Goal: Task Accomplishment & Management: Use online tool/utility

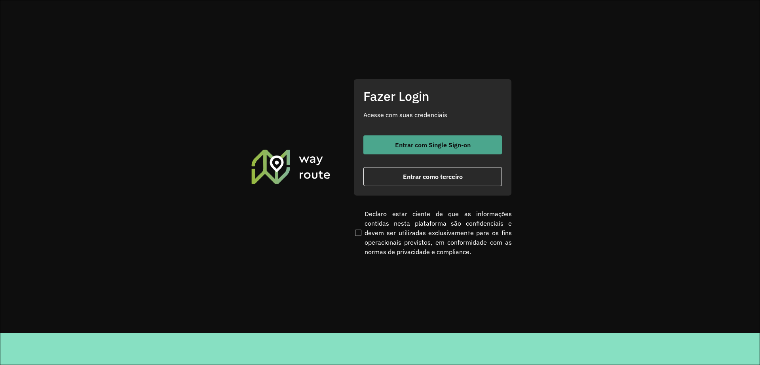
click at [445, 144] on span "Entrar com Single Sign-on" at bounding box center [433, 145] width 76 height 6
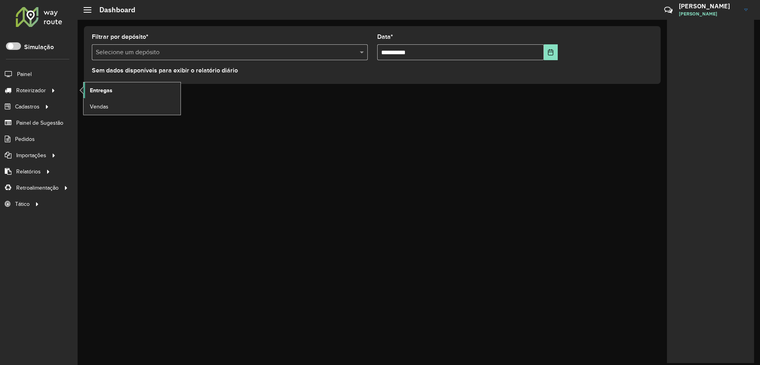
click at [130, 85] on link "Entregas" at bounding box center [132, 90] width 97 height 16
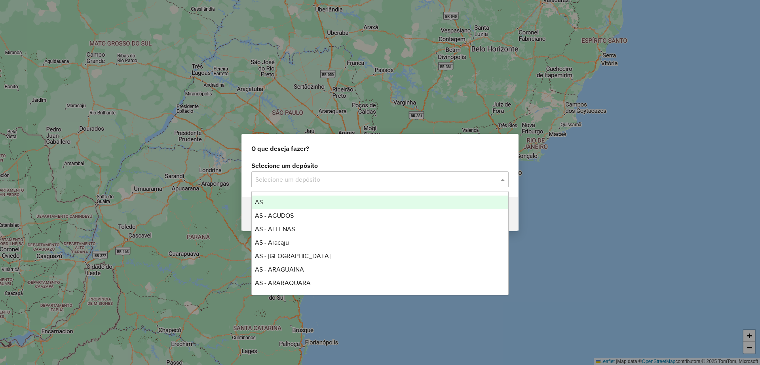
click at [333, 175] on input "text" at bounding box center [372, 180] width 234 height 10
type input "****"
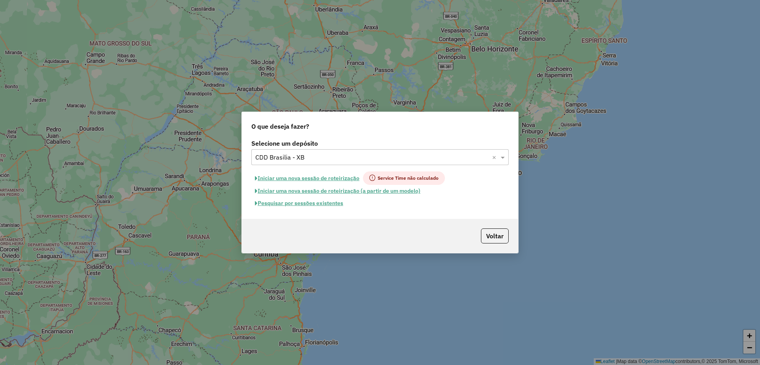
click at [318, 206] on button "Pesquisar por sessões existentes" at bounding box center [298, 203] width 95 height 12
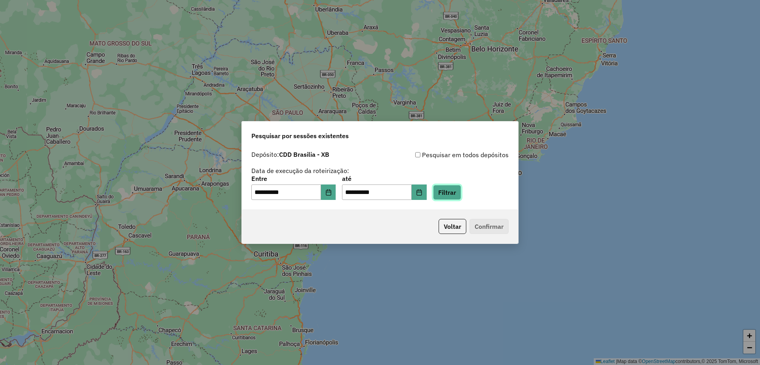
click at [454, 190] on button "Filtrar" at bounding box center [447, 192] width 28 height 15
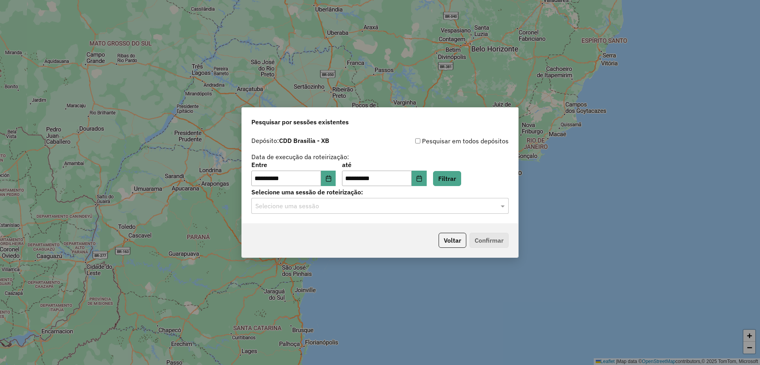
click at [371, 204] on hb-app "**********" at bounding box center [380, 182] width 760 height 365
click at [371, 211] on input "text" at bounding box center [372, 207] width 234 height 10
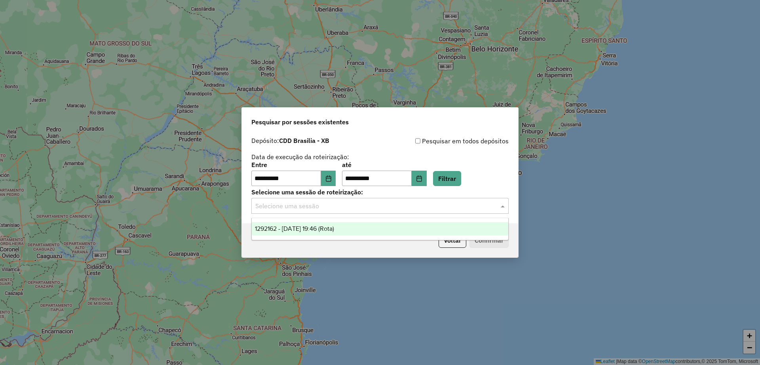
drag, startPoint x: 363, startPoint y: 238, endPoint x: 358, endPoint y: 223, distance: 15.8
click at [359, 225] on ng-dropdown-panel "1292162 - 10/10/2025 19:46 (Rota)" at bounding box center [379, 229] width 257 height 23
drag, startPoint x: 358, startPoint y: 223, endPoint x: 387, endPoint y: 233, distance: 30.8
click at [358, 222] on ng-dropdown-panel "1292162 - 10/10/2025 19:46 (Rota)" at bounding box center [379, 229] width 257 height 23
drag, startPoint x: 400, startPoint y: 230, endPoint x: 544, endPoint y: 252, distance: 145.8
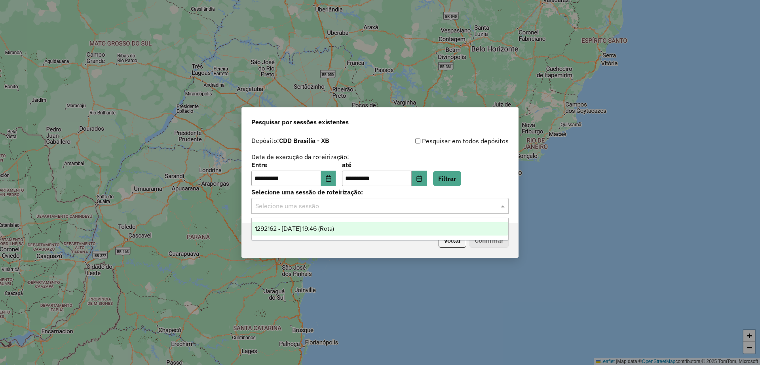
click at [406, 230] on div "1292162 - 10/10/2025 19:46 (Rota)" at bounding box center [380, 228] width 257 height 13
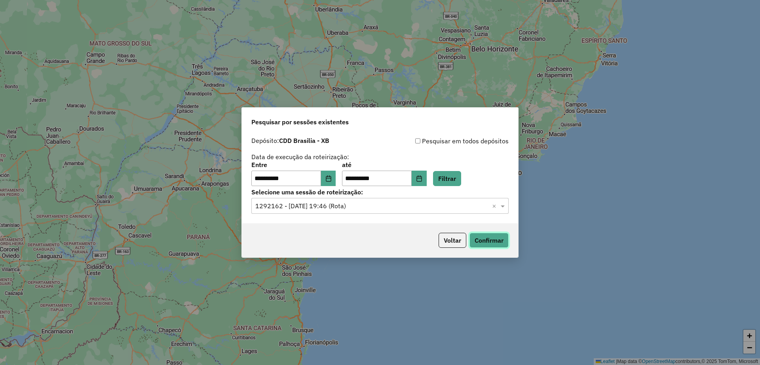
click at [486, 246] on button "Confirmar" at bounding box center [489, 240] width 39 height 15
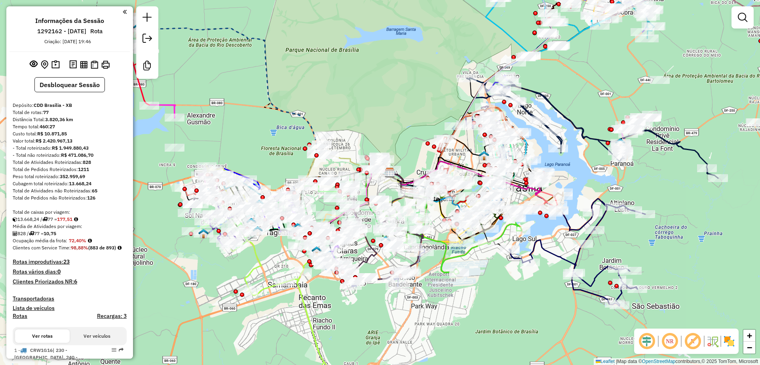
drag, startPoint x: 318, startPoint y: 319, endPoint x: 349, endPoint y: 307, distance: 33.1
click at [349, 307] on div "Janela de atendimento Grade de atendimento Capacidade Transportadoras Veículos …" at bounding box center [380, 182] width 760 height 365
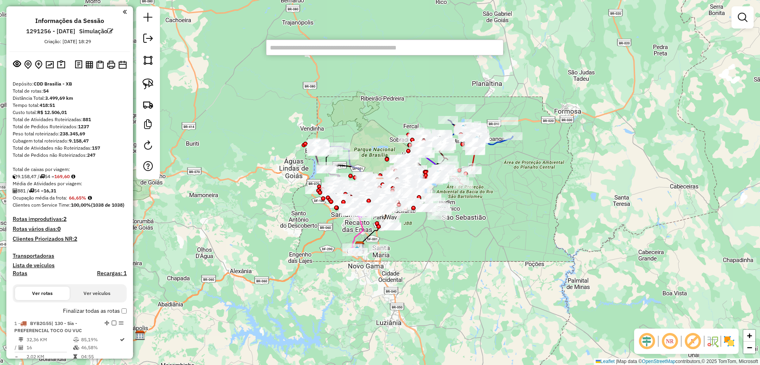
click at [336, 49] on input "text" at bounding box center [385, 48] width 238 height 16
paste input "*****"
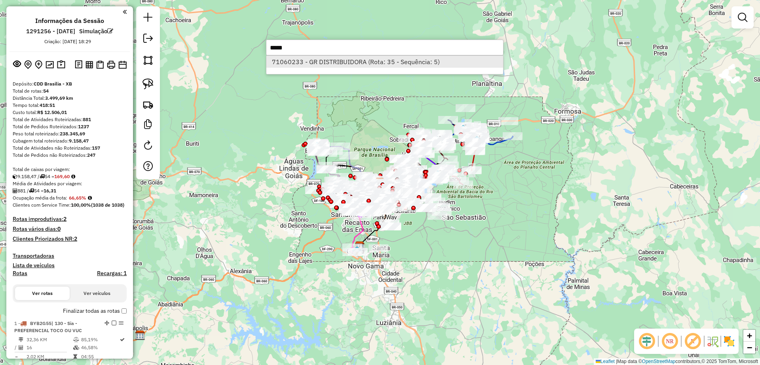
type input "*****"
click at [383, 57] on li "71060233 - GR DISTRIBUIDORA (Rota: 35 - Sequência: 5)" at bounding box center [385, 62] width 237 height 12
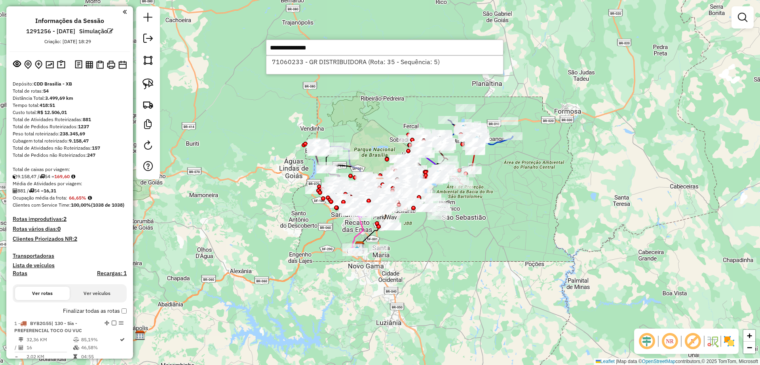
select select "**********"
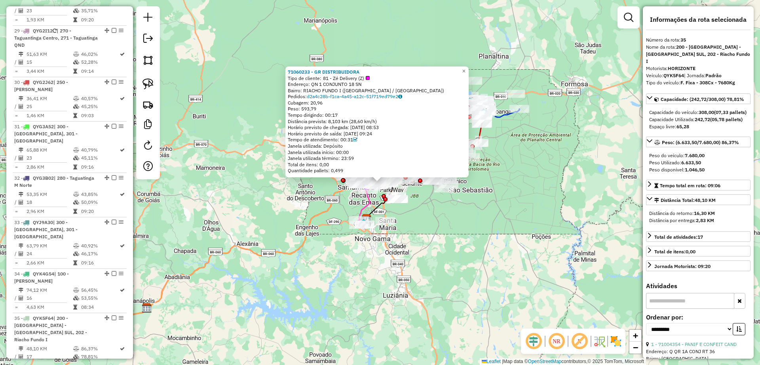
scroll to position [1813, 0]
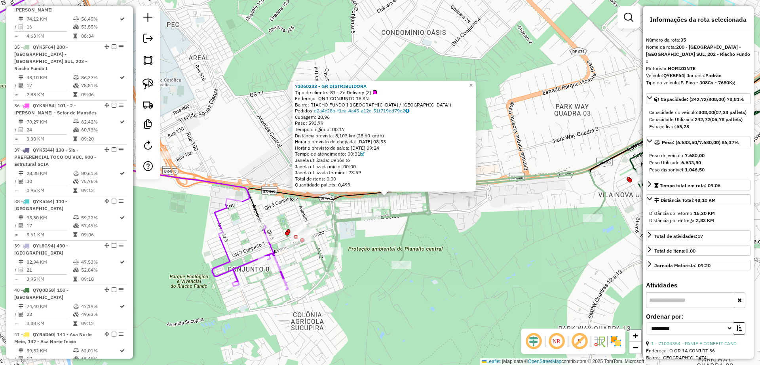
click at [466, 232] on div "71060233 - GR DISTRIBUIDORA Tipo de cliente: 81 - Zé Delivery (Z) Endereço: QN …" at bounding box center [380, 182] width 760 height 365
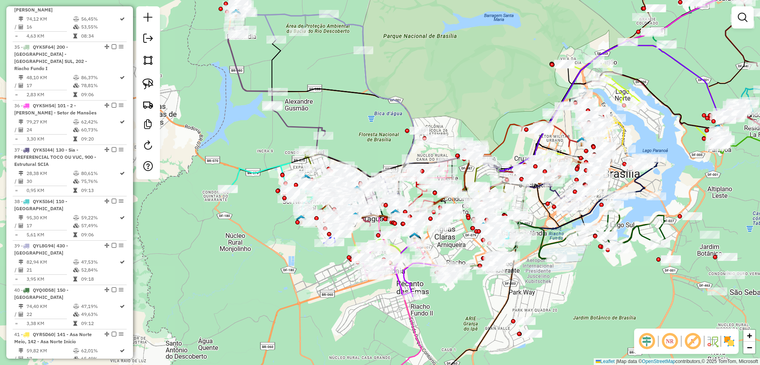
drag, startPoint x: 482, startPoint y: 299, endPoint x: 472, endPoint y: 305, distance: 10.8
click at [473, 304] on div "Janela de atendimento Grade de atendimento Capacidade Transportadoras Veículos …" at bounding box center [380, 182] width 760 height 365
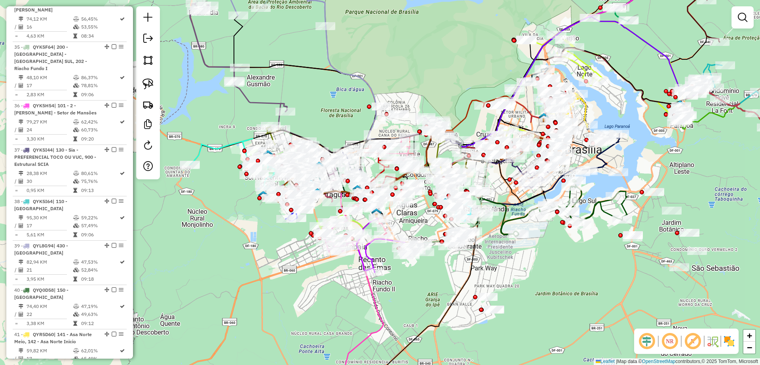
drag, startPoint x: 328, startPoint y: 272, endPoint x: 291, endPoint y: 247, distance: 44.5
click at [291, 247] on div "Janela de atendimento Grade de atendimento Capacidade Transportadoras Veículos …" at bounding box center [380, 182] width 760 height 365
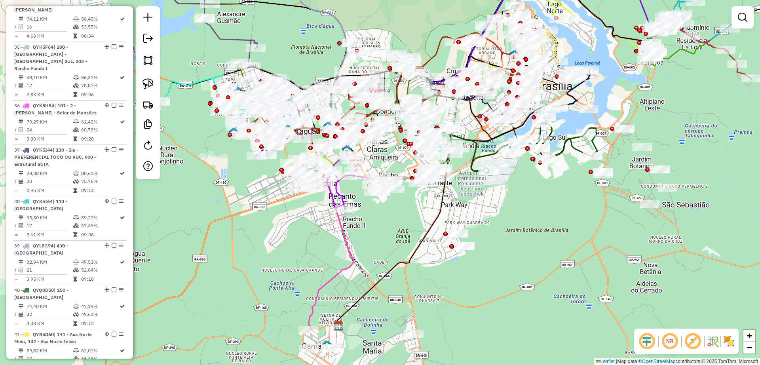
drag, startPoint x: 417, startPoint y: 303, endPoint x: 379, endPoint y: 230, distance: 81.7
click at [379, 230] on div "Janela de atendimento Grade de atendimento Capacidade Transportadoras Veículos …" at bounding box center [380, 182] width 760 height 365
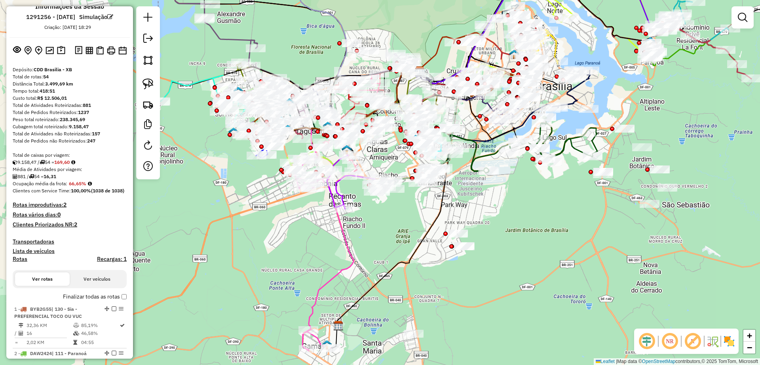
scroll to position [0, 0]
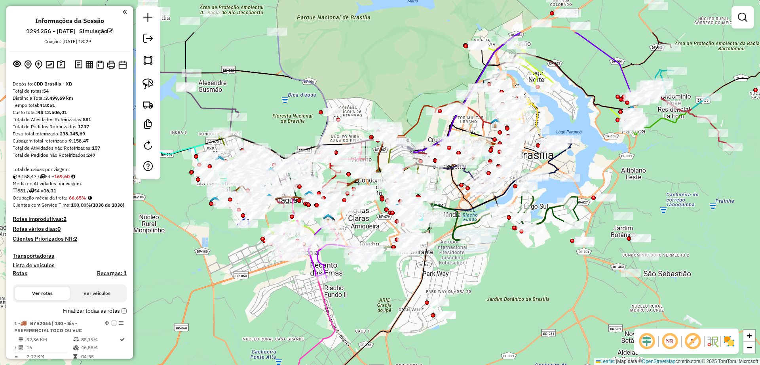
drag, startPoint x: 399, startPoint y: 211, endPoint x: 381, endPoint y: 280, distance: 71.4
click at [381, 280] on div "Janela de atendimento Grade de atendimento Capacidade Transportadoras Veículos …" at bounding box center [380, 182] width 760 height 365
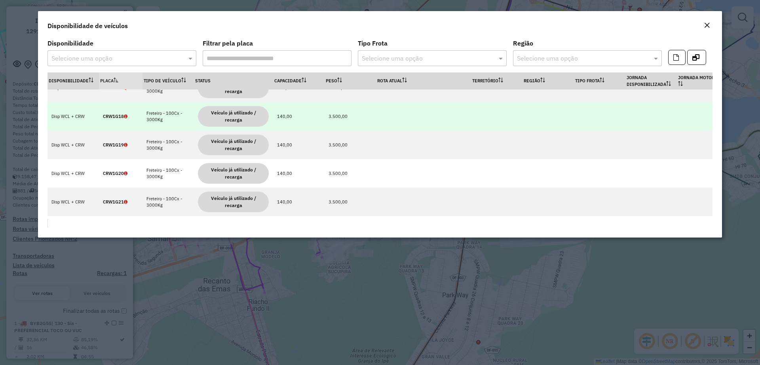
scroll to position [49, 0]
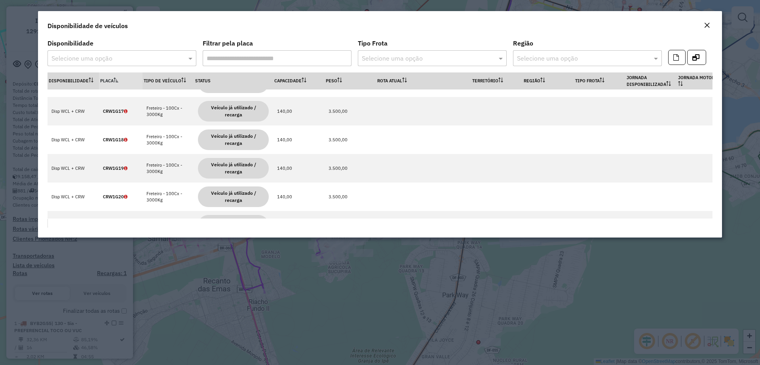
drag, startPoint x: 107, startPoint y: 77, endPoint x: 109, endPoint y: 63, distance: 14.8
click at [107, 77] on th "Placa" at bounding box center [121, 80] width 44 height 17
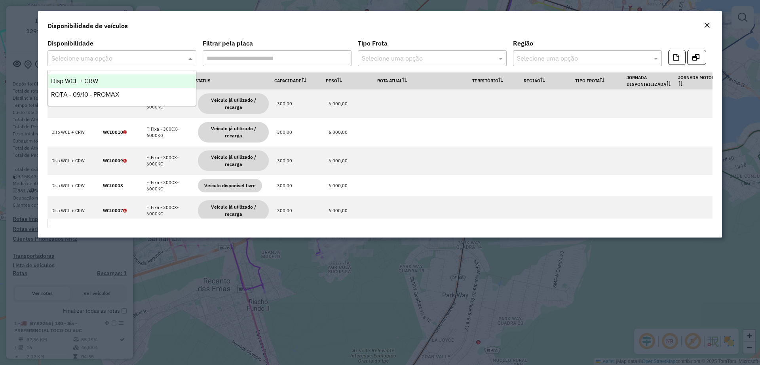
click at [109, 61] on input "text" at bounding box center [113, 59] width 125 height 10
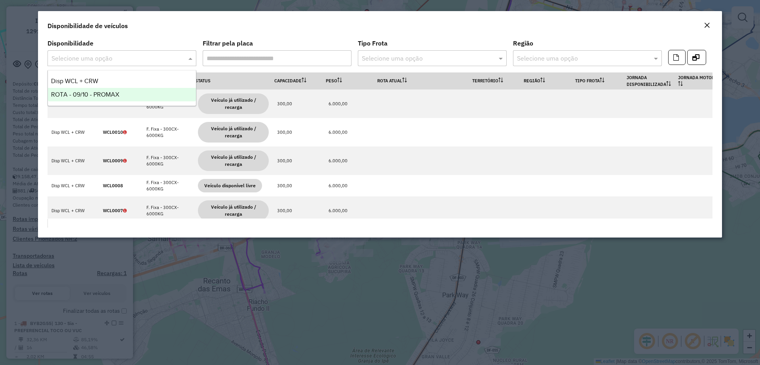
drag, startPoint x: 105, startPoint y: 84, endPoint x: 101, endPoint y: 91, distance: 8.2
click at [101, 91] on div "Disp WCL + CRW ROTA - 09/10 - PROMAX" at bounding box center [122, 87] width 148 height 27
click at [101, 91] on span "ROTA - 09/10 - PROMAX" at bounding box center [85, 94] width 68 height 7
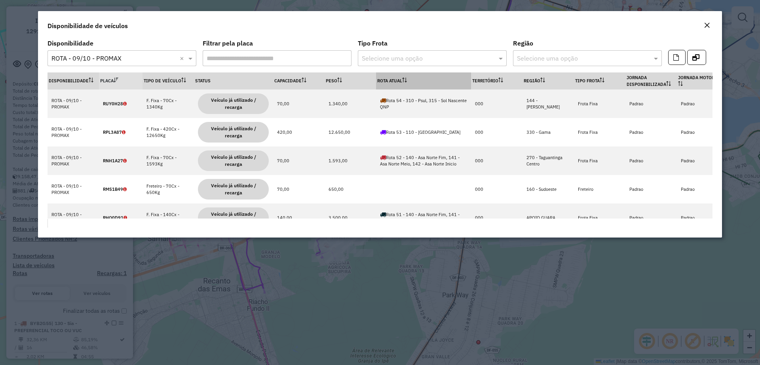
click at [406, 77] on th "Rota Atual" at bounding box center [423, 80] width 95 height 17
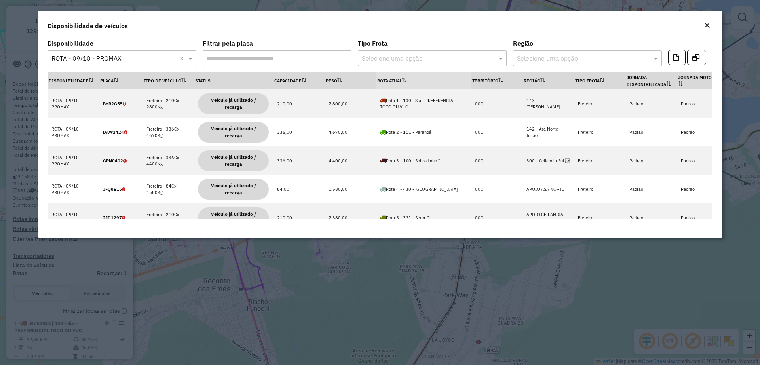
click at [406, 77] on th "Rota Atual" at bounding box center [423, 80] width 95 height 17
click at [708, 25] on em "Close" at bounding box center [707, 25] width 6 height 6
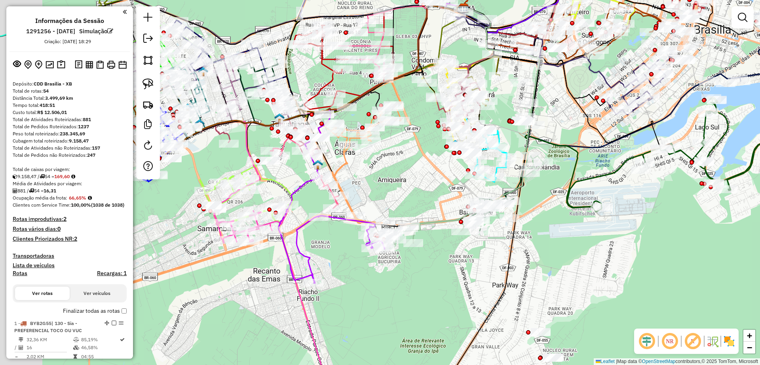
drag, startPoint x: 261, startPoint y: 284, endPoint x: 286, endPoint y: 274, distance: 27.1
click at [265, 282] on div "Janela de atendimento Grade de atendimento Capacidade Transportadoras Veículos …" at bounding box center [380, 182] width 760 height 365
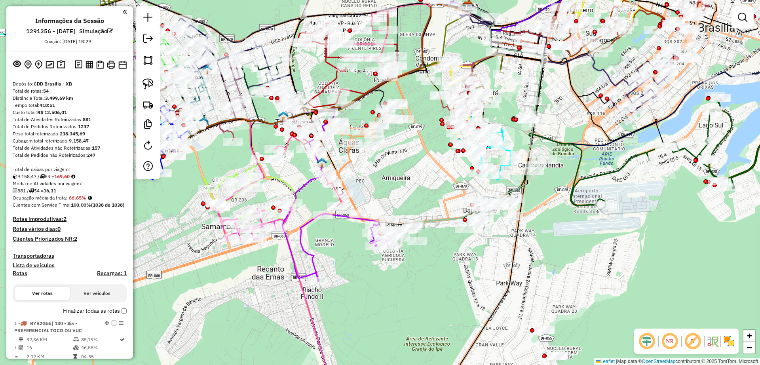
click at [295, 259] on icon at bounding box center [378, 140] width 191 height 281
select select "**********"
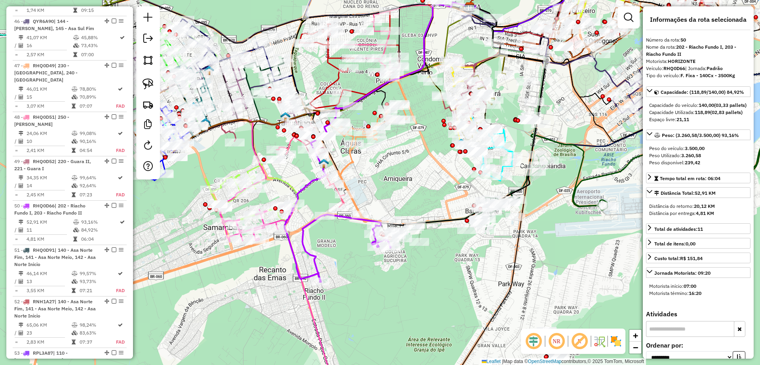
scroll to position [2464, 0]
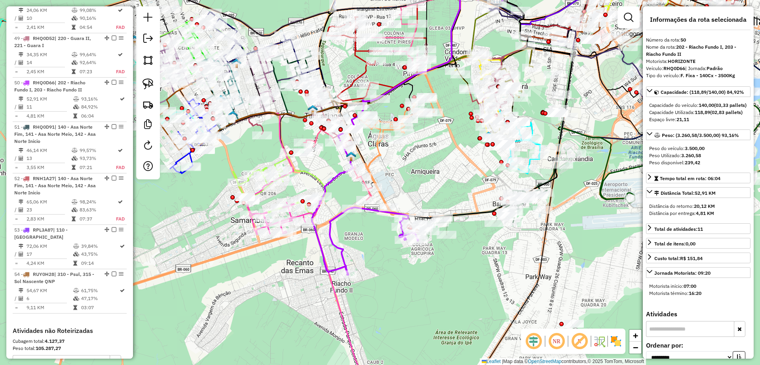
drag, startPoint x: 271, startPoint y: 270, endPoint x: 301, endPoint y: 264, distance: 30.0
click at [301, 264] on div "Janela de atendimento Grade de atendimento Capacidade Transportadoras Veículos …" at bounding box center [380, 182] width 760 height 365
click at [291, 263] on div "Janela de atendimento Grade de atendimento Capacidade Transportadoras Veículos …" at bounding box center [380, 182] width 760 height 365
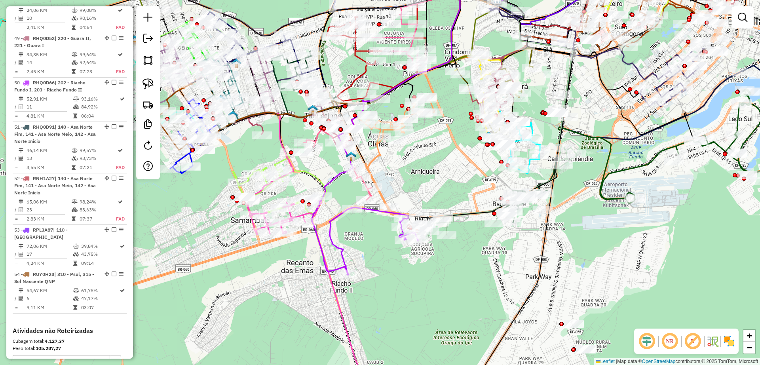
click at [304, 249] on div "Janela de atendimento Grade de atendimento Capacidade Transportadoras Veículos …" at bounding box center [380, 182] width 760 height 365
click at [328, 247] on div "Janela de atendimento Grade de atendimento Capacidade Transportadoras Veículos …" at bounding box center [380, 182] width 760 height 365
click at [332, 242] on icon at bounding box center [374, 240] width 88 height 67
select select "**********"
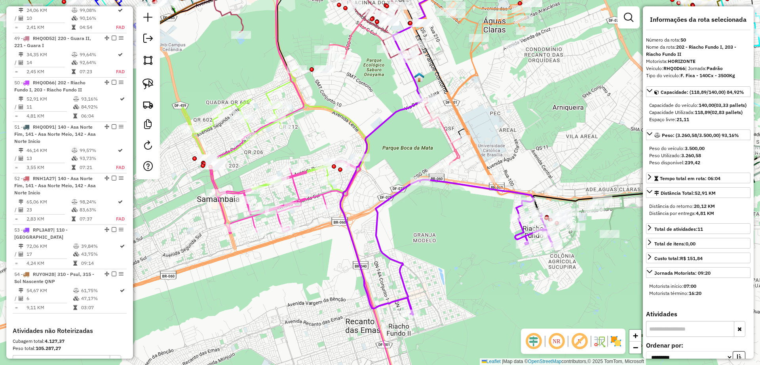
click at [297, 190] on icon at bounding box center [304, 268] width 196 height 265
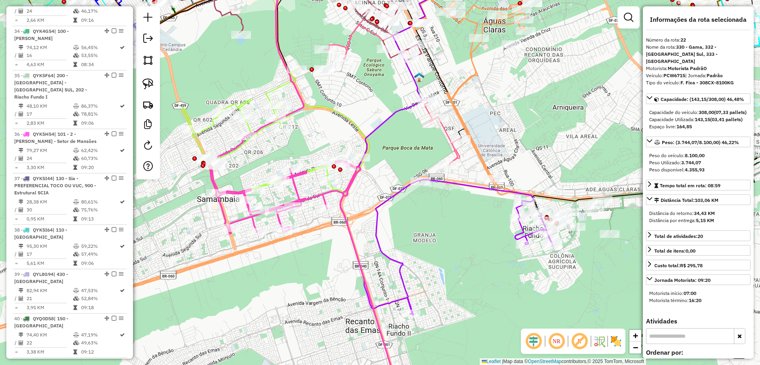
scroll to position [1229, 0]
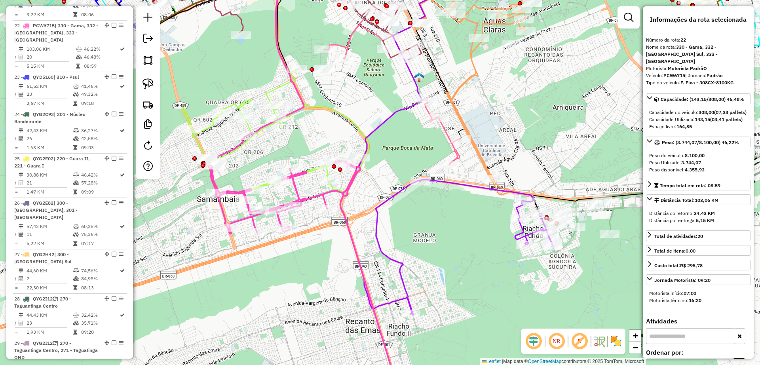
click at [277, 84] on icon at bounding box center [275, 133] width 187 height 128
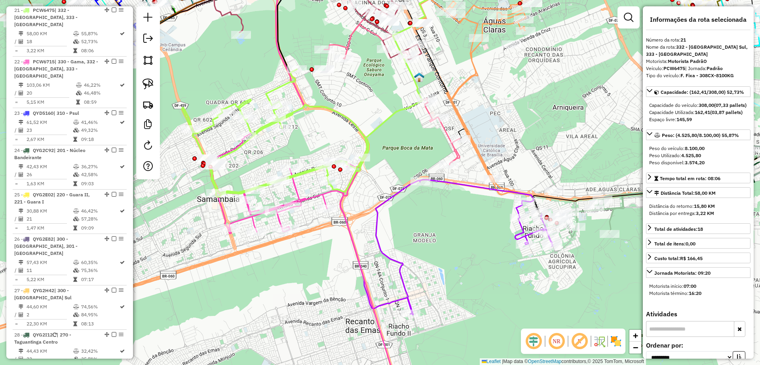
scroll to position [1178, 0]
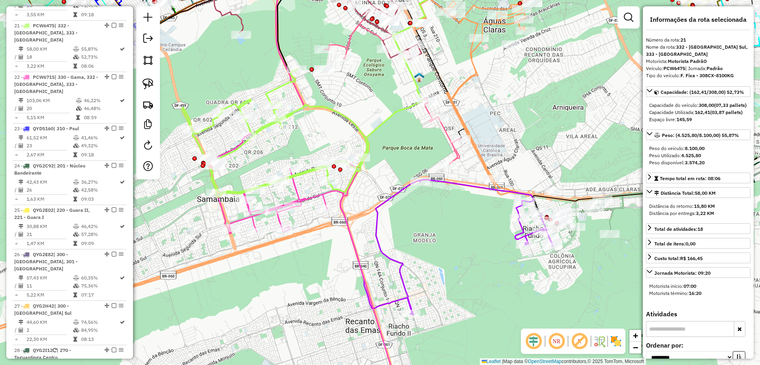
click at [436, 207] on div "Janela de atendimento Grade de atendimento Capacidade Transportadoras Veículos …" at bounding box center [380, 182] width 760 height 365
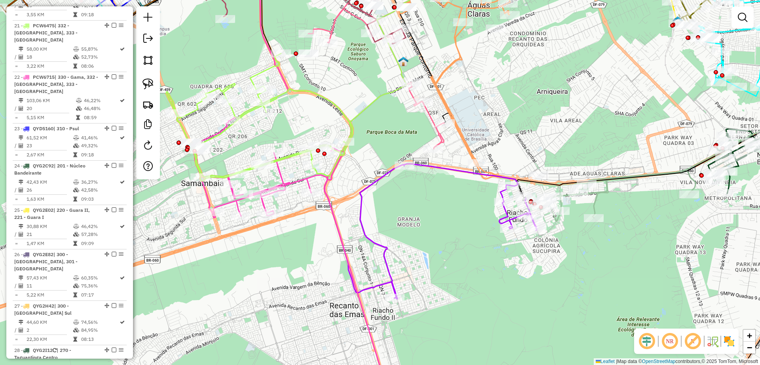
drag, startPoint x: 433, startPoint y: 214, endPoint x: 417, endPoint y: 198, distance: 22.4
click at [417, 198] on div "Janela de atendimento Grade de atendimento Capacidade Transportadoras Veículos …" at bounding box center [380, 182] width 760 height 365
click at [305, 180] on icon at bounding box center [290, 260] width 201 height 281
select select "**********"
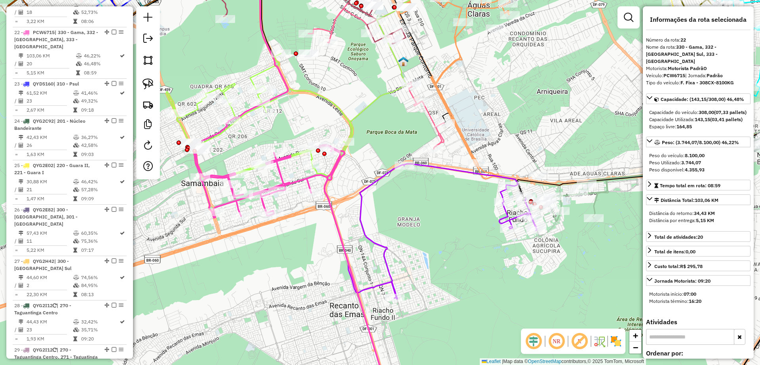
click at [293, 154] on icon at bounding box center [290, 260] width 201 height 281
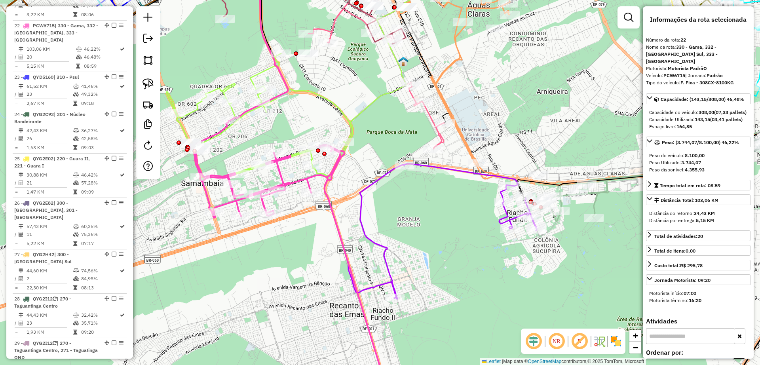
click at [296, 156] on icon at bounding box center [259, 117] width 187 height 128
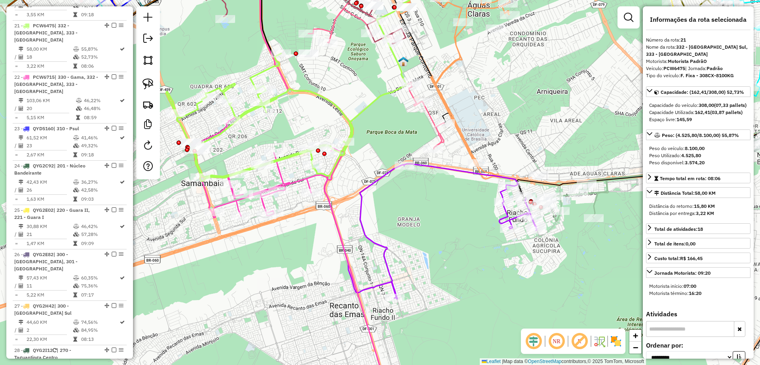
click at [303, 128] on div "Janela de atendimento Grade de atendimento Capacidade Transportadoras Veículos …" at bounding box center [380, 182] width 760 height 365
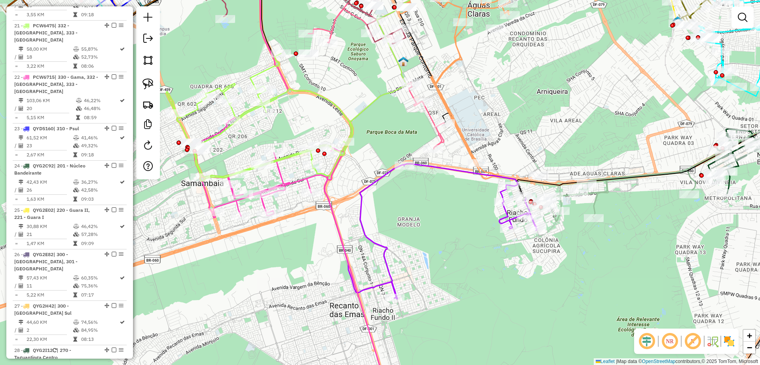
click at [286, 81] on icon at bounding box center [297, 42] width 134 height 157
select select "**********"
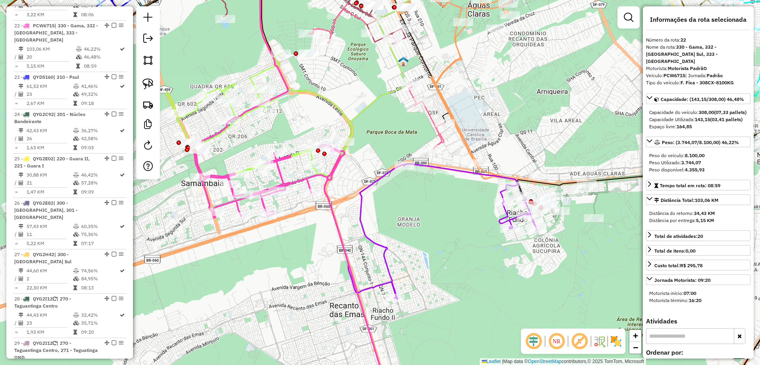
click at [377, 103] on icon at bounding box center [386, 54] width 85 height 180
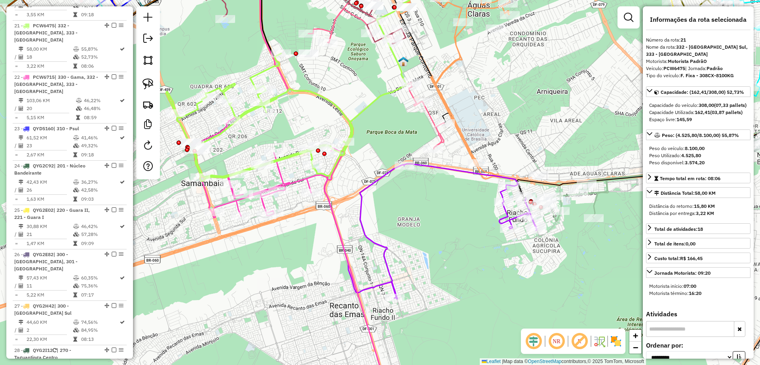
click at [459, 171] on icon at bounding box center [448, 231] width 177 height 135
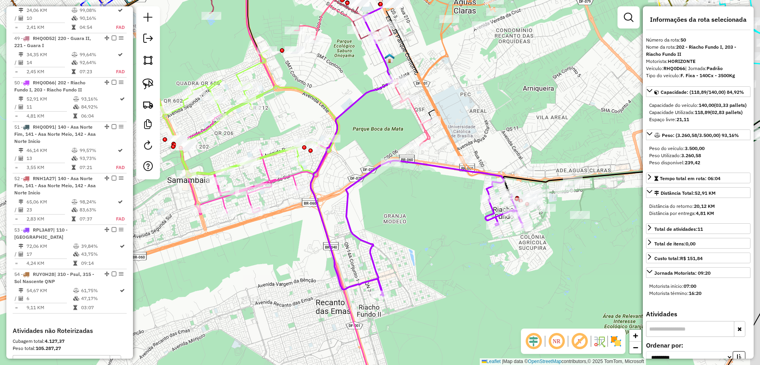
scroll to position [2464, 0]
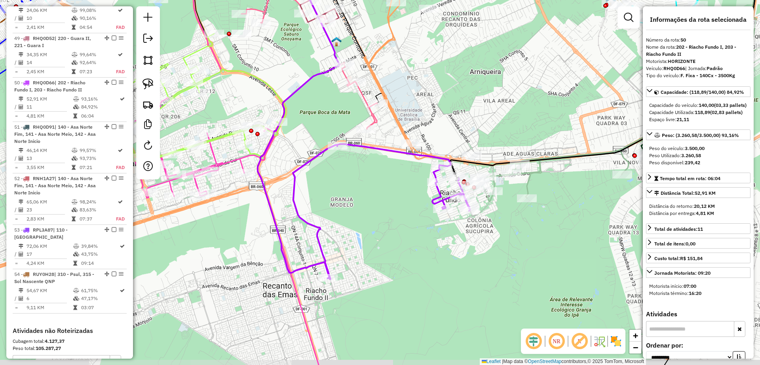
drag, startPoint x: 447, startPoint y: 198, endPoint x: 391, endPoint y: 186, distance: 56.9
click at [391, 183] on div "Janela de atendimento Grade de atendimento Capacidade Transportadoras Veículos …" at bounding box center [380, 182] width 760 height 365
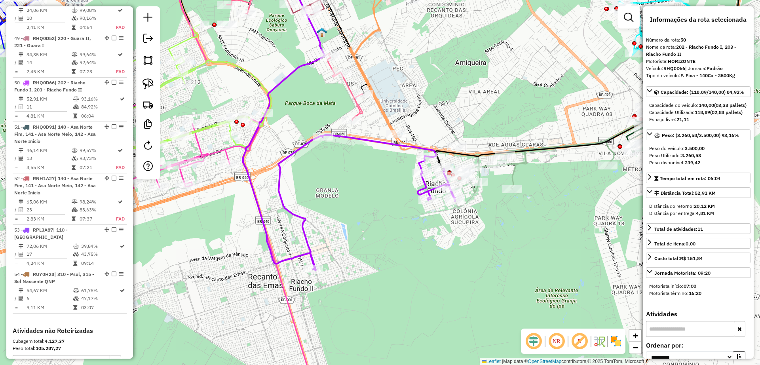
drag, startPoint x: 382, startPoint y: 199, endPoint x: 370, endPoint y: 189, distance: 15.8
click at [370, 189] on div "Janela de atendimento Grade de atendimento Capacidade Transportadoras Veículos …" at bounding box center [380, 182] width 760 height 365
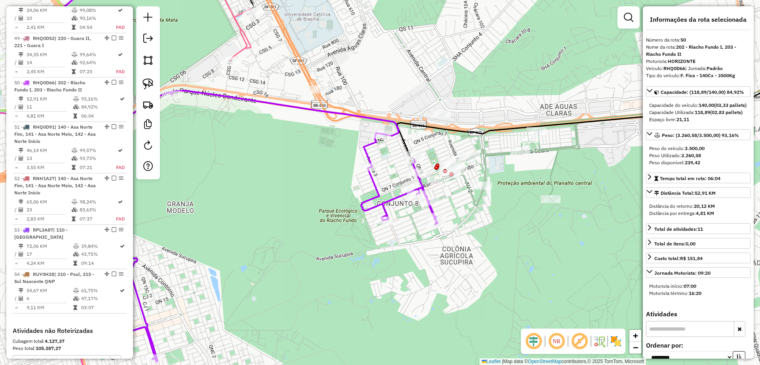
click at [502, 153] on icon at bounding box center [637, 128] width 398 height 156
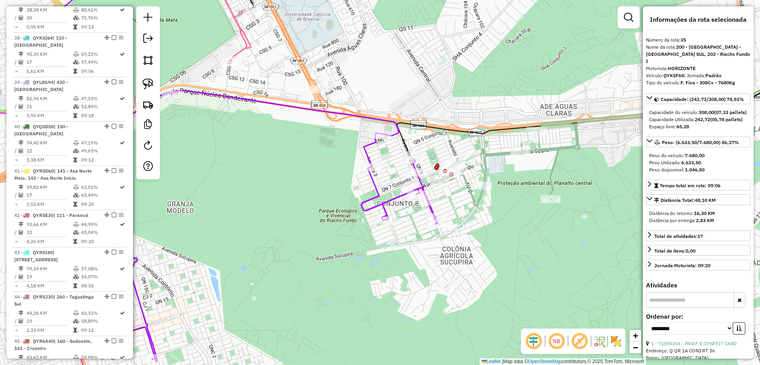
scroll to position [1813, 0]
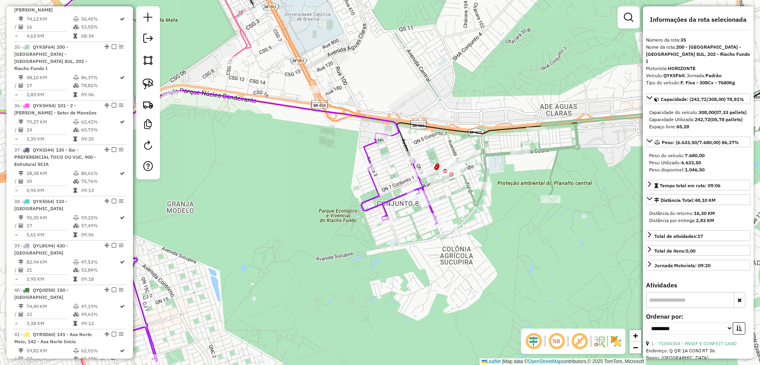
click at [497, 164] on div "Janela de atendimento Grade de atendimento Capacidade Transportadoras Veículos …" at bounding box center [380, 182] width 760 height 365
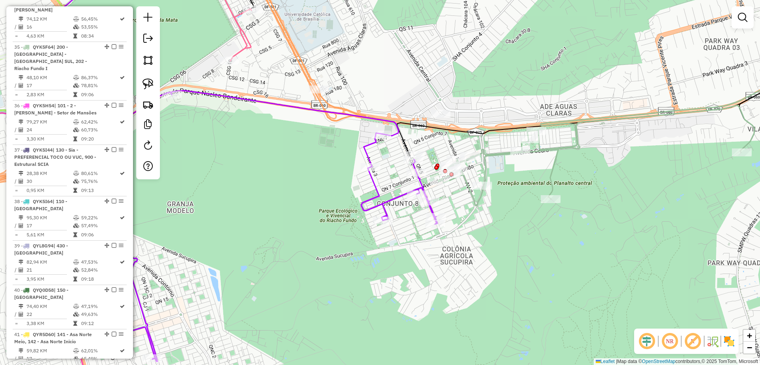
click at [365, 150] on icon at bounding box center [260, 226] width 355 height 271
select select "**********"
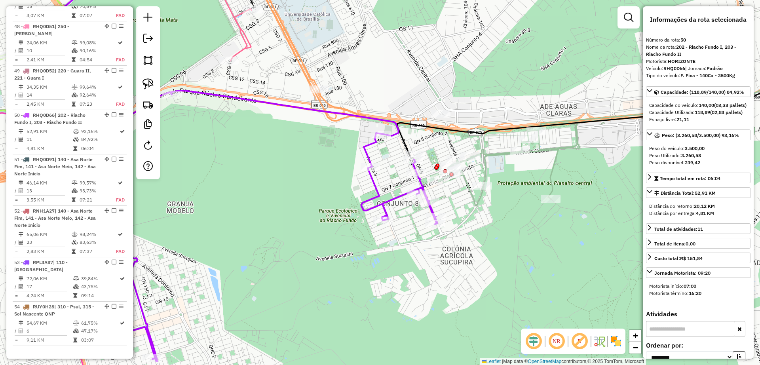
scroll to position [2464, 0]
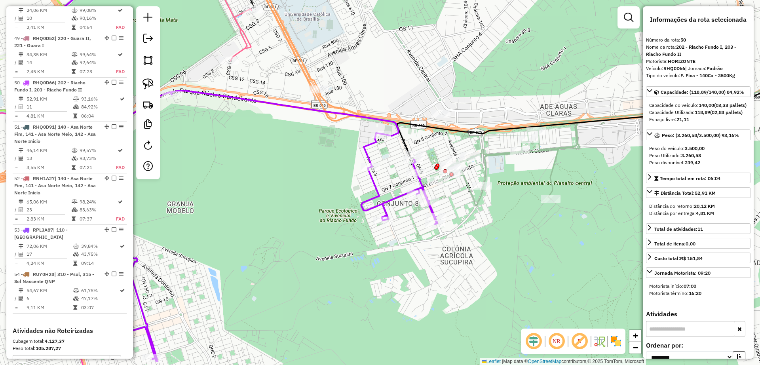
click at [385, 157] on div "Janela de atendimento Grade de atendimento Capacidade Transportadoras Veículos …" at bounding box center [380, 182] width 760 height 365
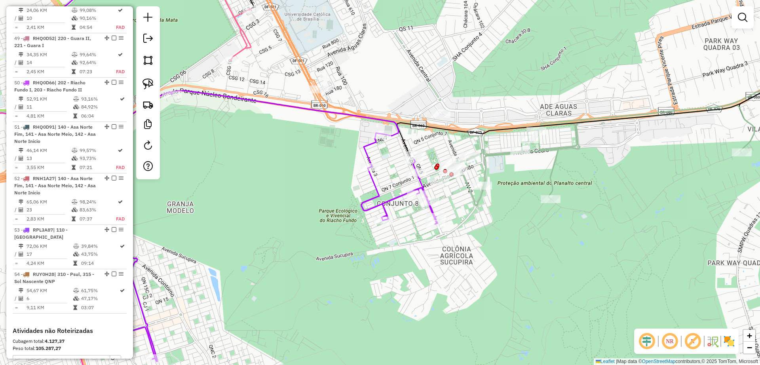
click at [386, 157] on div "Janela de atendimento Grade de atendimento Capacidade Transportadoras Veículos …" at bounding box center [380, 182] width 760 height 365
click at [504, 156] on icon at bounding box center [637, 128] width 398 height 156
select select "**********"
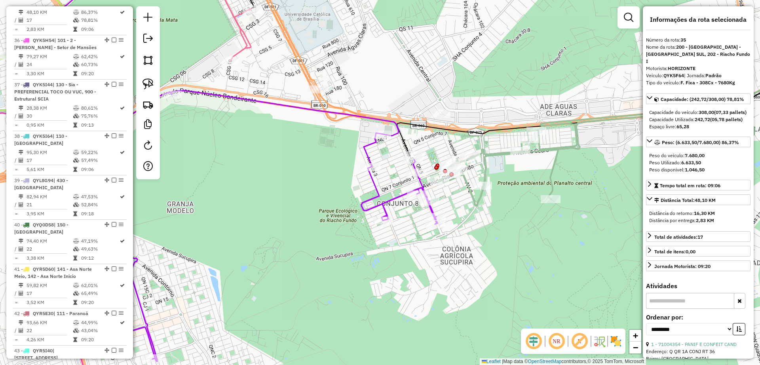
scroll to position [1813, 0]
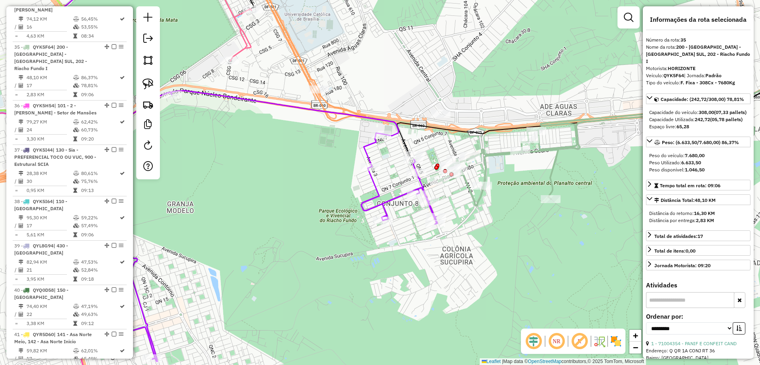
click at [489, 232] on div "Janela de atendimento Grade de atendimento Capacidade Transportadoras Veículos …" at bounding box center [380, 182] width 760 height 365
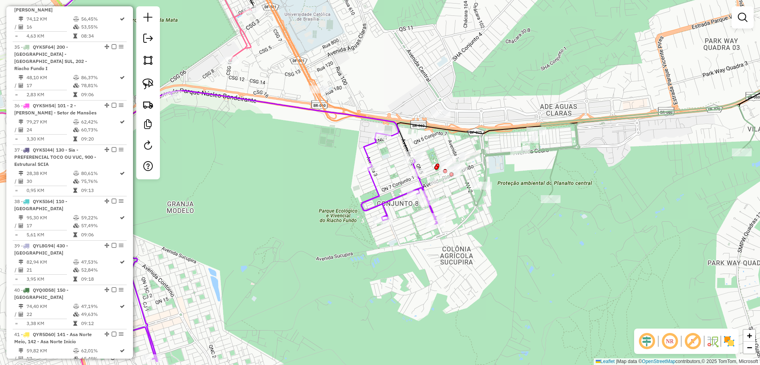
click at [556, 157] on icon at bounding box center [637, 128] width 398 height 156
select select "**********"
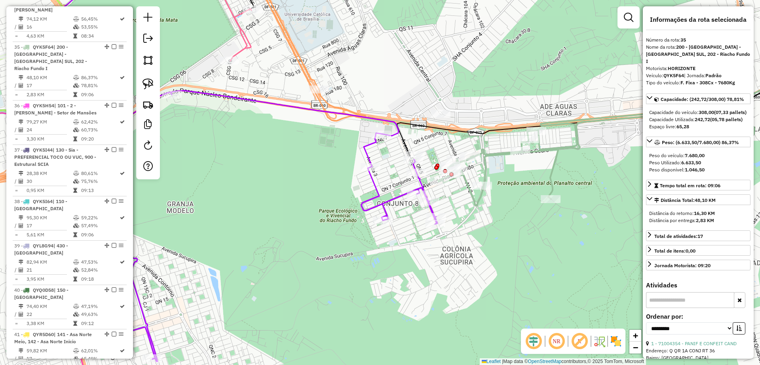
click at [509, 194] on div "Janela de atendimento Grade de atendimento Capacidade Transportadoras Veículos …" at bounding box center [380, 182] width 760 height 365
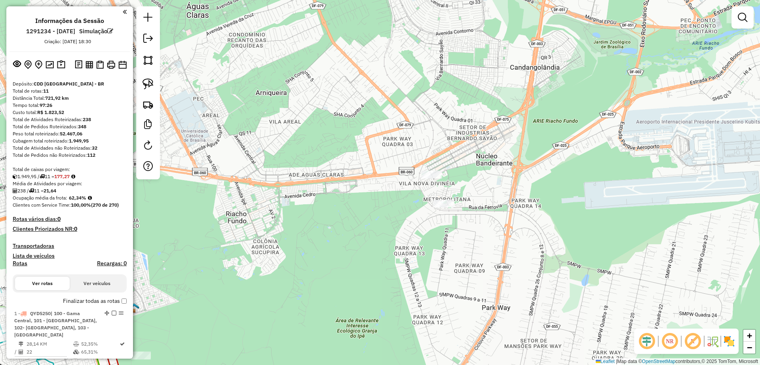
drag, startPoint x: 276, startPoint y: 194, endPoint x: 315, endPoint y: 194, distance: 39.6
click at [315, 194] on div "Janela de atendimento Grade de atendimento Capacidade Transportadoras Veículos …" at bounding box center [380, 182] width 760 height 365
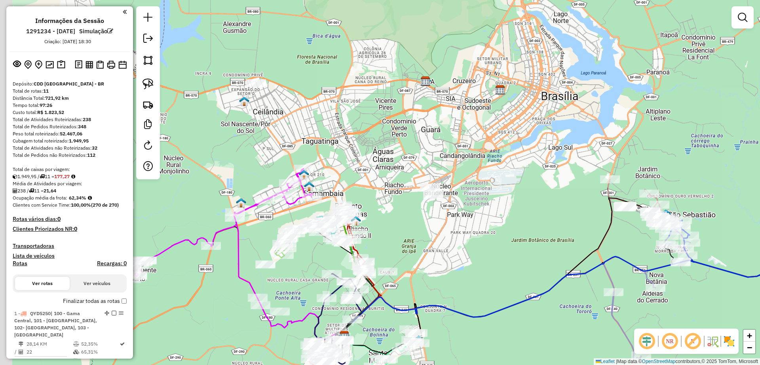
drag, startPoint x: 374, startPoint y: 237, endPoint x: 394, endPoint y: 232, distance: 20.5
click at [394, 232] on div "Janela de atendimento Grade de atendimento Capacidade Transportadoras Veículos …" at bounding box center [380, 182] width 760 height 365
click at [238, 241] on icon at bounding box center [222, 233] width 183 height 129
select select "**********"
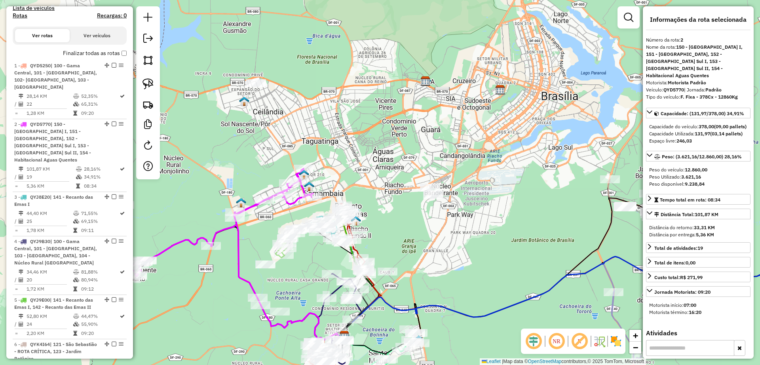
scroll to position [354, 0]
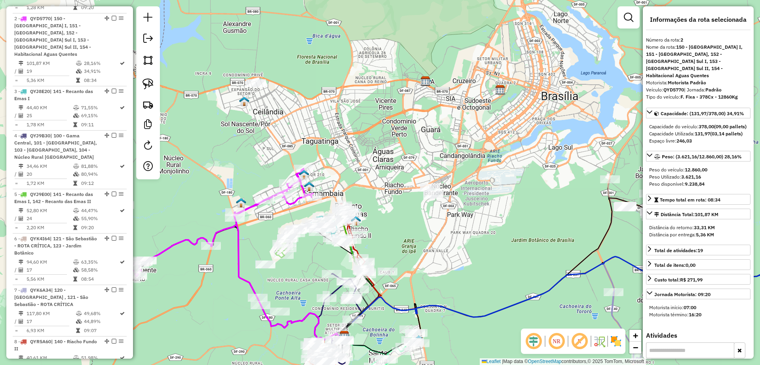
click at [477, 240] on div "Janela de atendimento Grade de atendimento Capacidade Transportadoras Veículos …" at bounding box center [380, 182] width 760 height 365
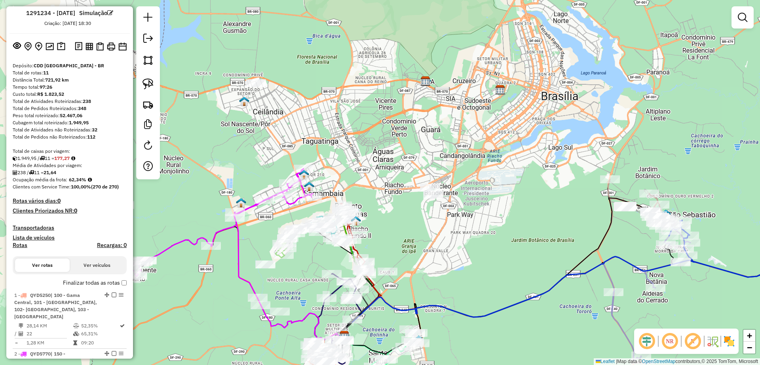
scroll to position [0, 0]
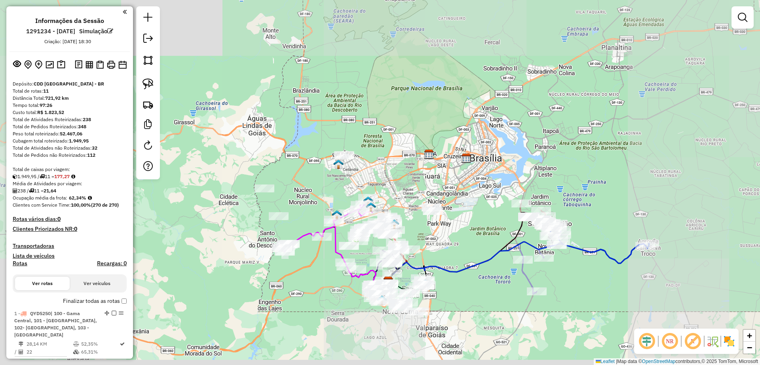
drag, startPoint x: 457, startPoint y: 259, endPoint x: 455, endPoint y: 197, distance: 61.8
click at [449, 230] on div "Janela de atendimento Grade de atendimento Capacidade Transportadoras Veículos …" at bounding box center [380, 182] width 760 height 365
